Goal: Task Accomplishment & Management: Manage account settings

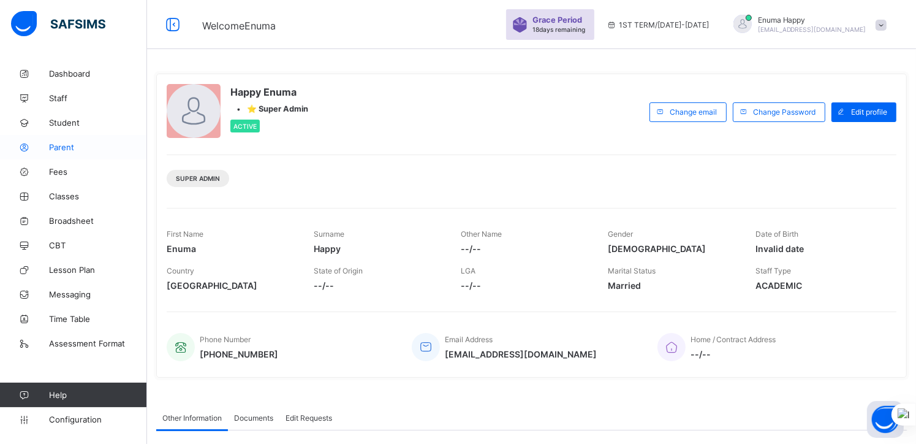
click at [59, 149] on span "Parent" at bounding box center [98, 147] width 98 height 10
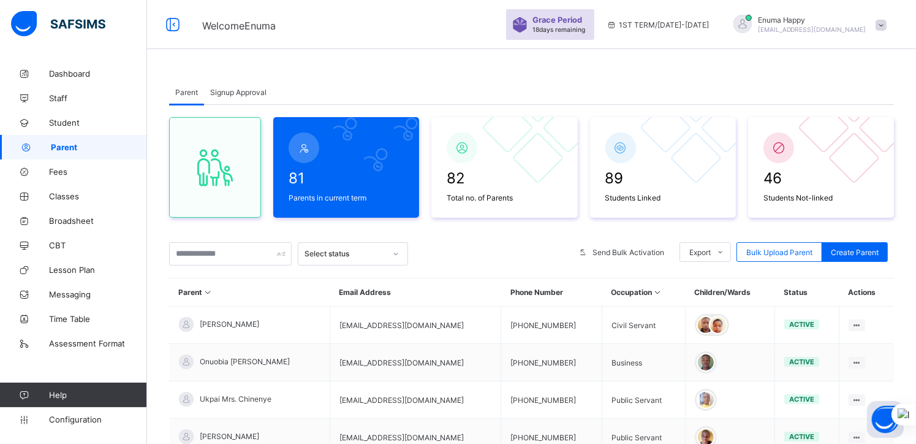
click at [224, 88] on span "Signup Approval" at bounding box center [238, 92] width 56 height 9
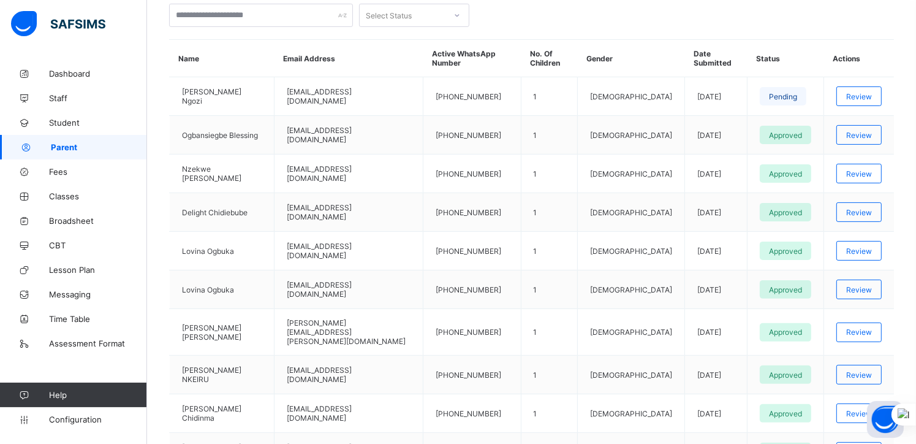
scroll to position [292, 0]
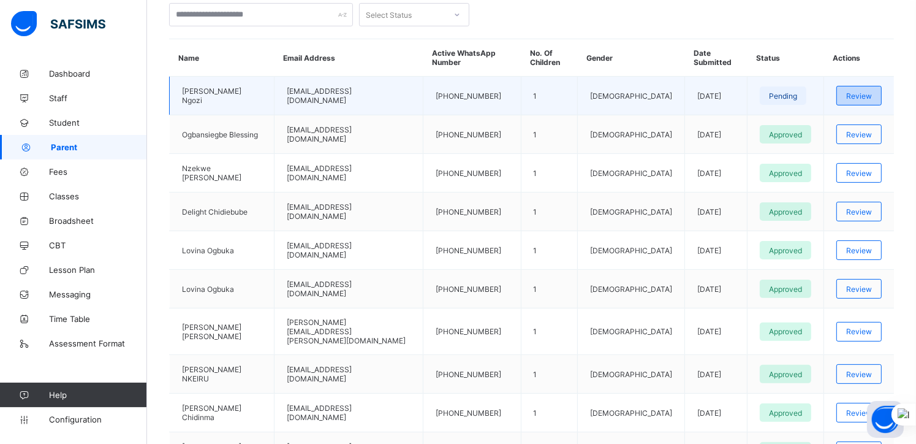
click at [866, 94] on span "Review" at bounding box center [859, 95] width 26 height 9
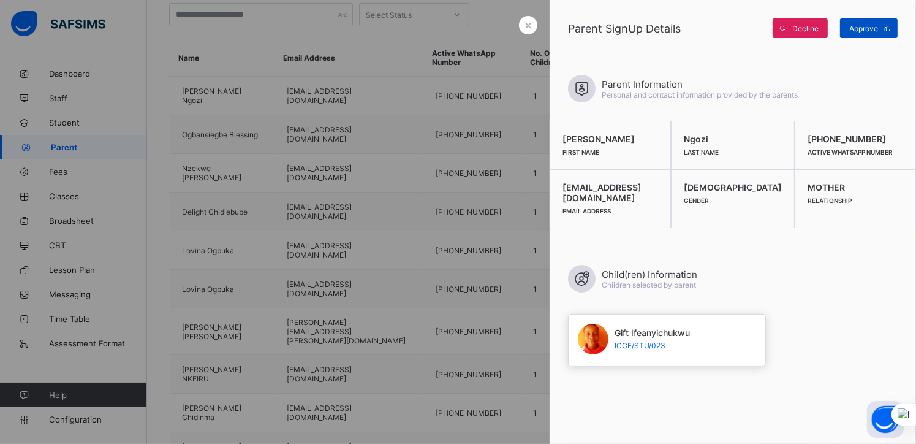
click at [865, 27] on span "Approve" at bounding box center [863, 28] width 29 height 9
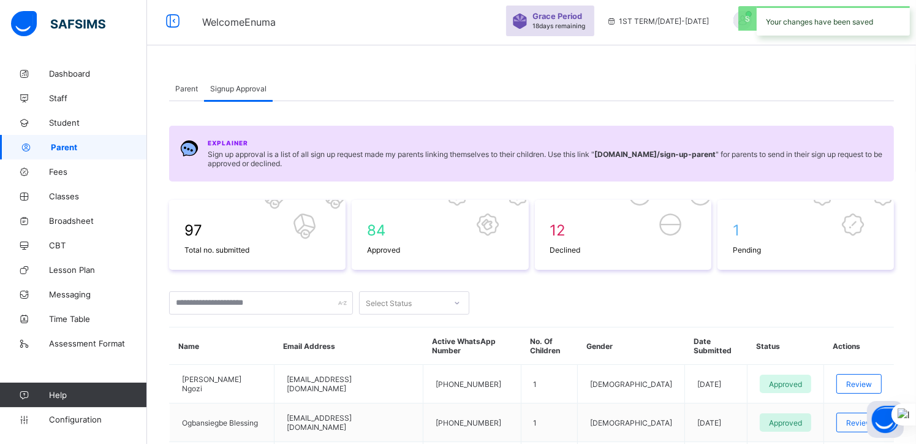
scroll to position [0, 0]
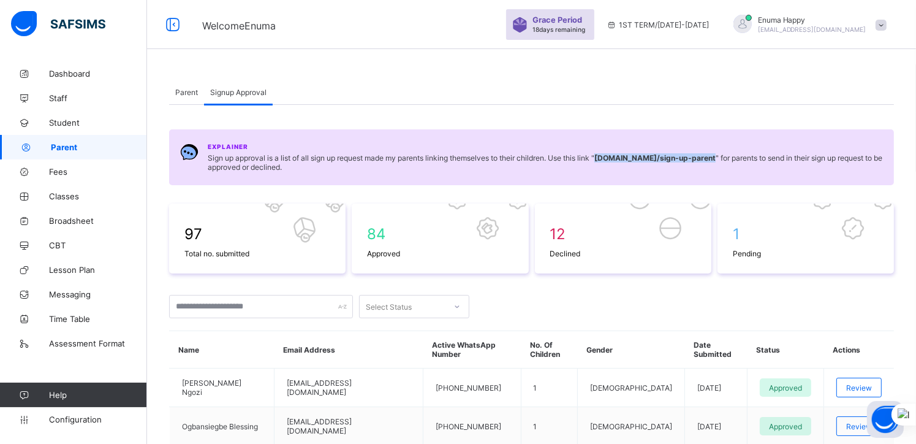
drag, startPoint x: 602, startPoint y: 156, endPoint x: 725, endPoint y: 160, distance: 123.2
click at [725, 160] on span "Sign up approval is a list of all sign up request made my parents linking thems…" at bounding box center [545, 162] width 675 height 18
copy b "[DOMAIN_NAME] /sign-up-parent"
click at [58, 122] on span "Student" at bounding box center [98, 123] width 98 height 10
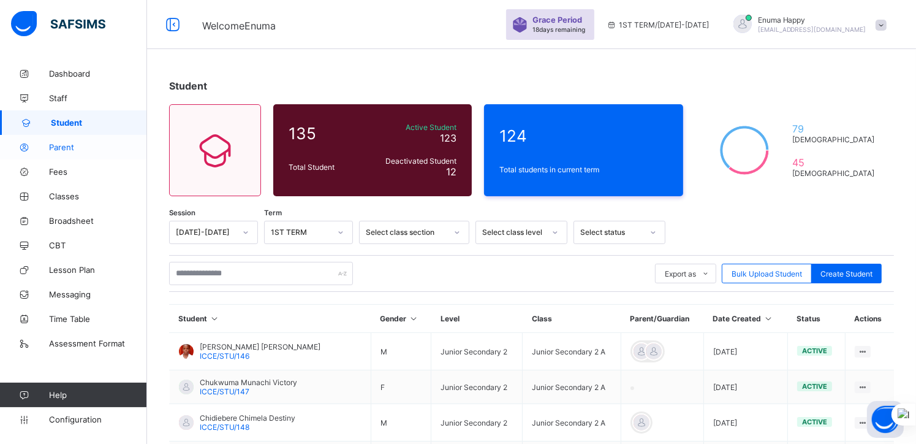
click at [61, 147] on span "Parent" at bounding box center [98, 147] width 98 height 10
